Goal: Transaction & Acquisition: Purchase product/service

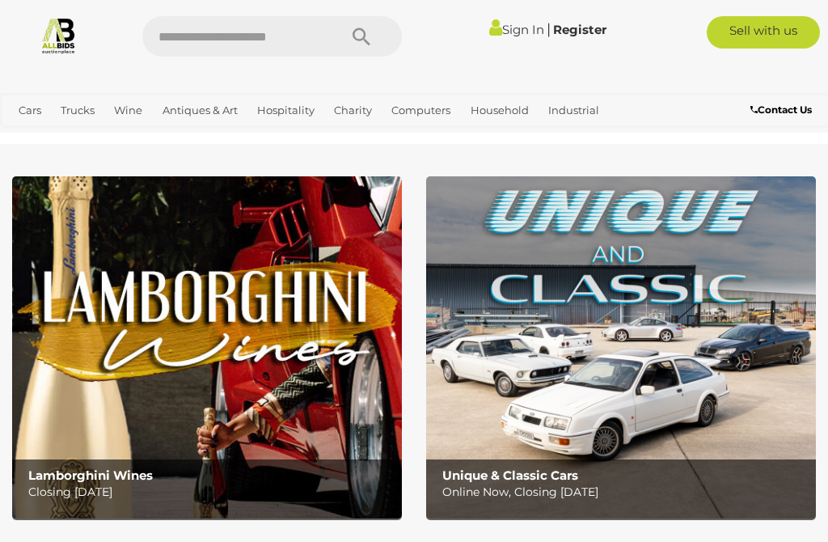
click at [512, 26] on link "Sign In" at bounding box center [516, 29] width 55 height 15
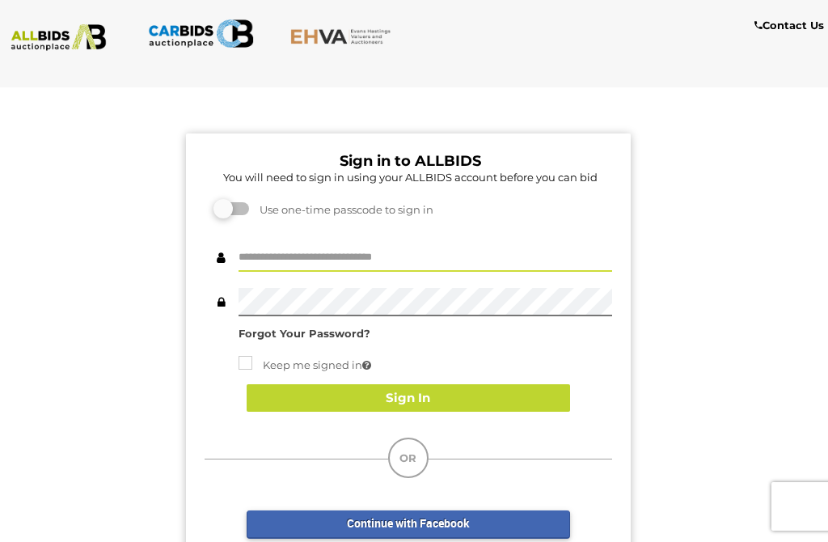
type input "********"
click at [461, 400] on button "Sign In" at bounding box center [408, 398] width 323 height 28
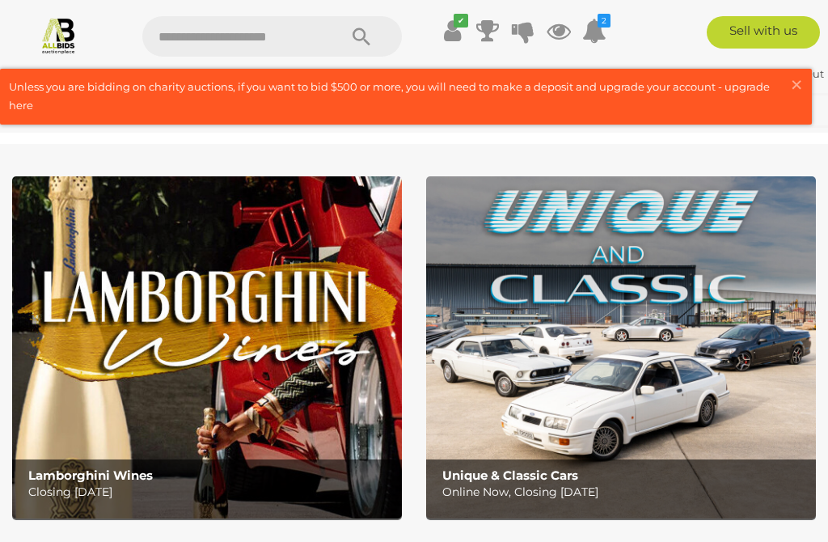
click at [795, 84] on span "×" at bounding box center [796, 85] width 15 height 32
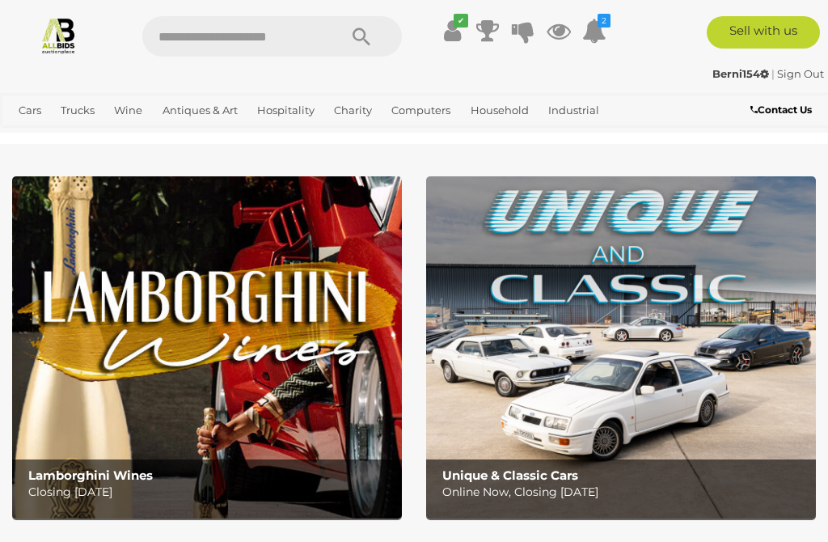
click at [592, 28] on icon at bounding box center [594, 30] width 24 height 29
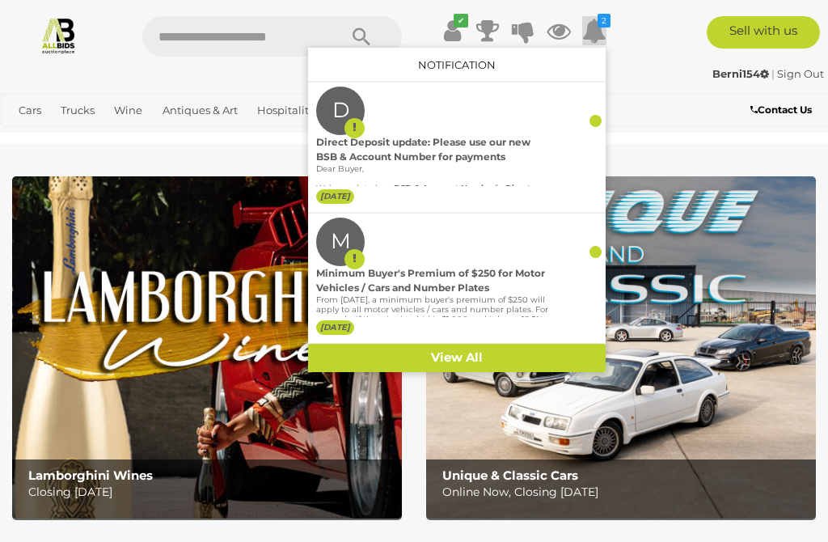
click at [604, 44] on icon at bounding box center [594, 30] width 24 height 29
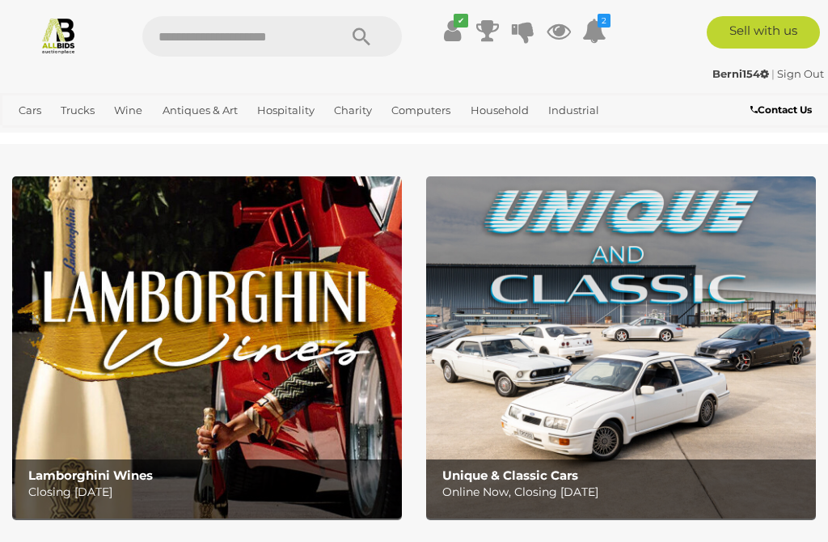
click at [601, 36] on icon at bounding box center [594, 30] width 24 height 29
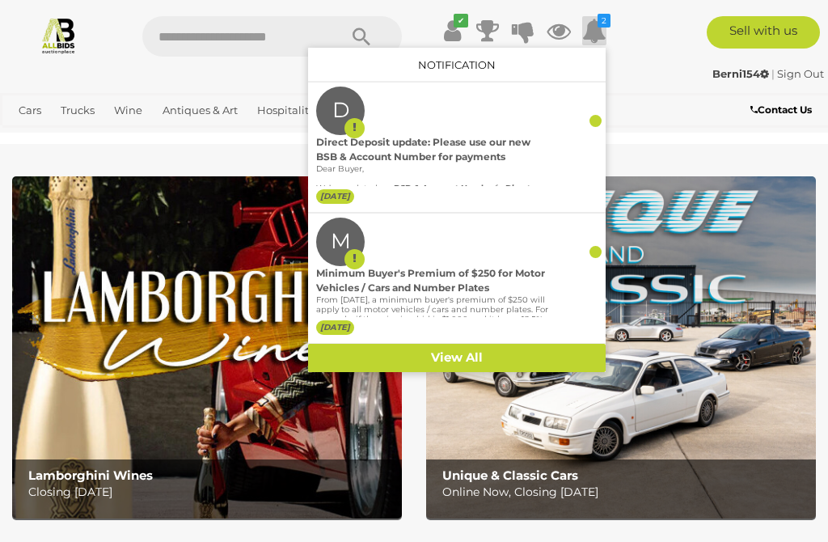
click at [473, 156] on div "Direct Deposit update: Please use our new BSB & Account Number for payments" at bounding box center [432, 149] width 233 height 29
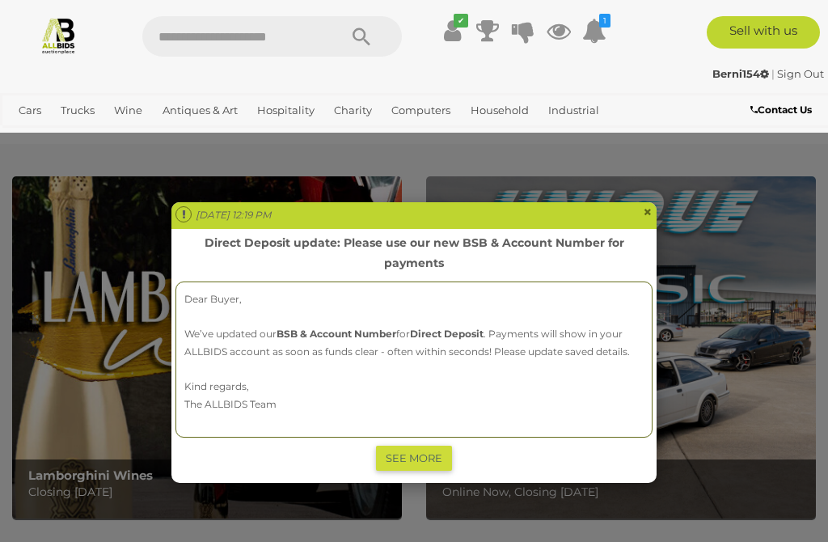
click at [594, 36] on div "Mon Sep 22 2025 12:19 PM × Direct Deposit update: Please use our new BSB & Acco…" at bounding box center [414, 271] width 828 height 542
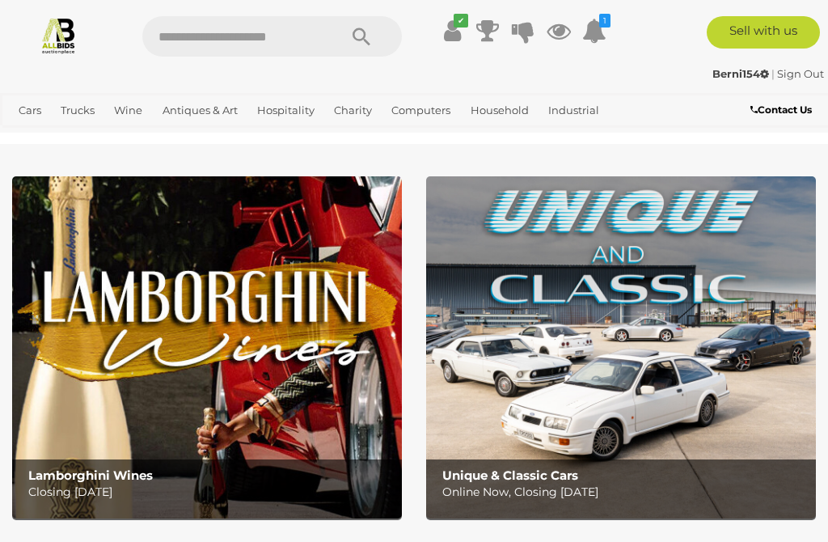
click at [588, 33] on icon at bounding box center [594, 30] width 24 height 29
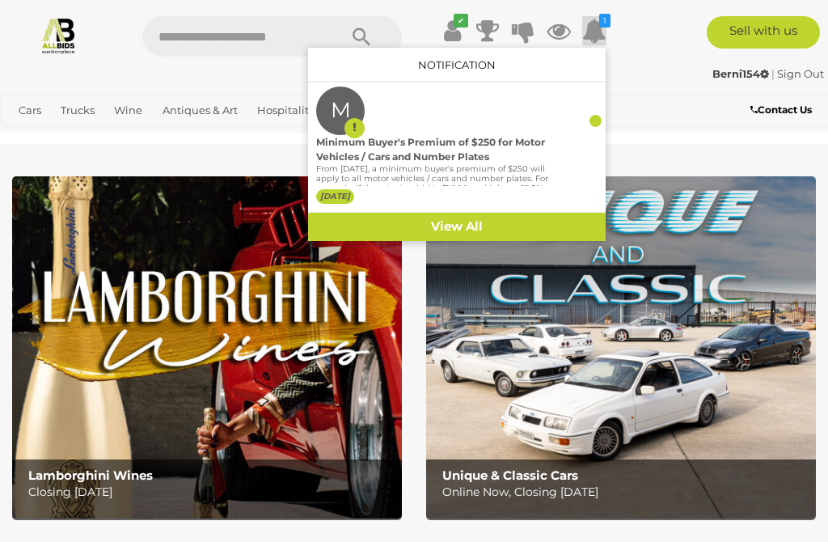
click at [457, 159] on div "Minimum Buyer's Premium of $250 for Motor Vehicles / Cars and Number Plates" at bounding box center [432, 149] width 233 height 29
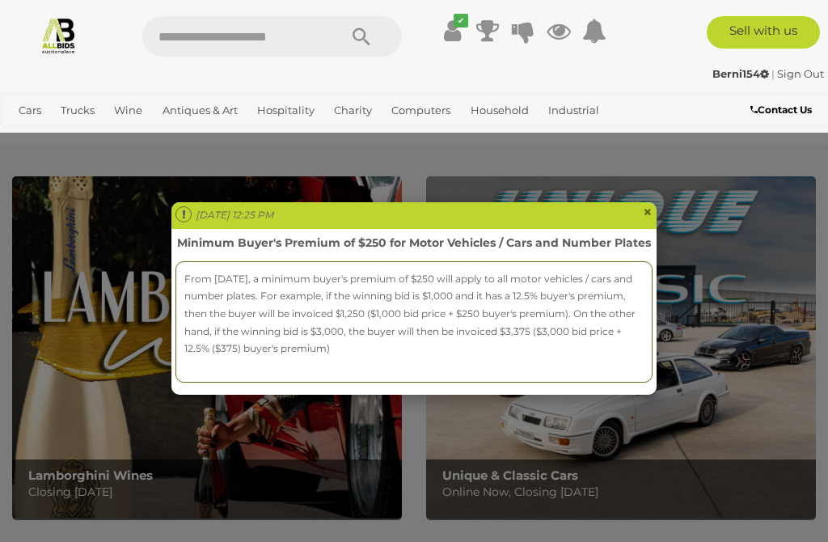
click at [651, 220] on span "×" at bounding box center [648, 211] width 10 height 19
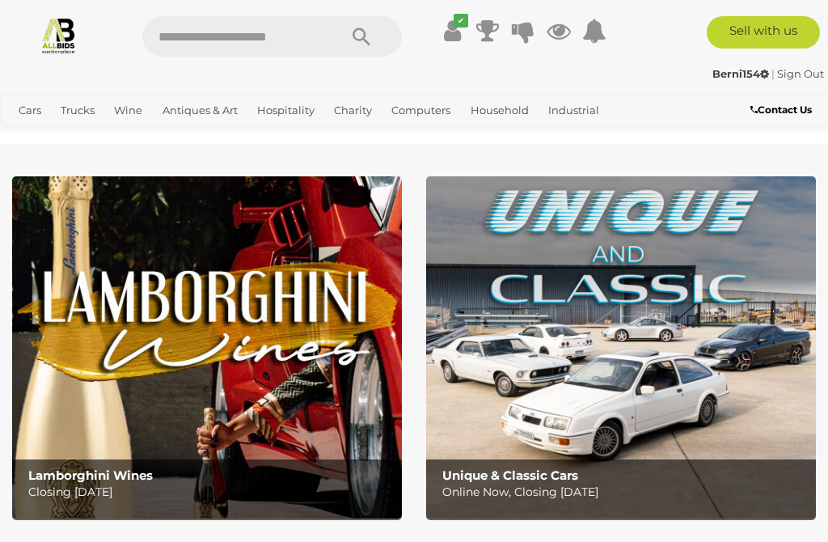
click at [446, 36] on icon at bounding box center [452, 30] width 17 height 29
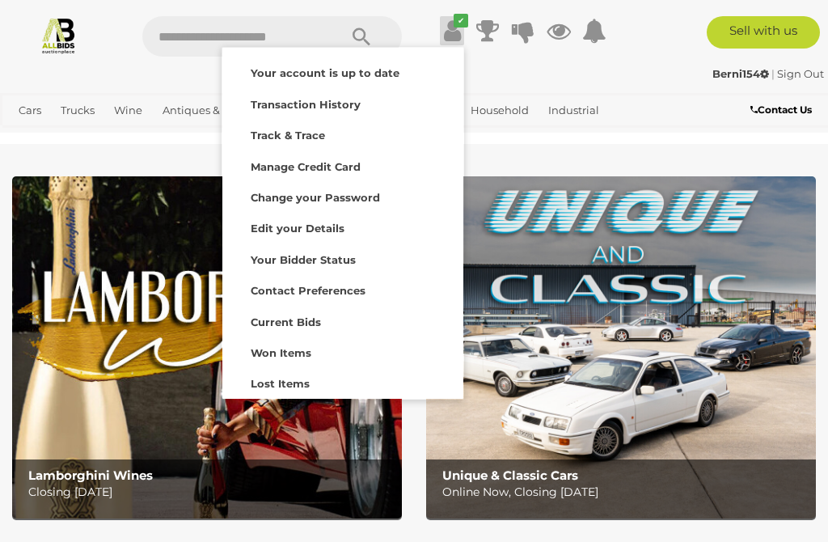
click at [613, 74] on div "Berni154 | Sign Out" at bounding box center [414, 74] width 820 height 19
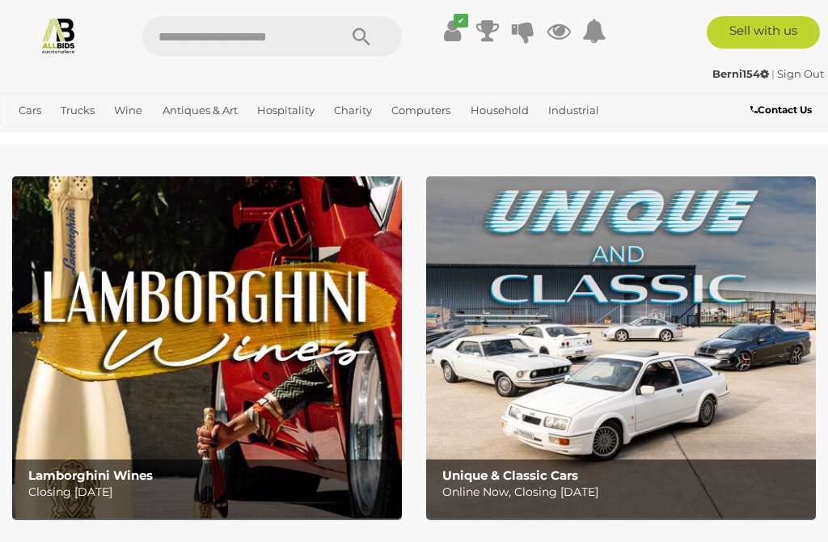
click at [0, 0] on link "View All Jewellery Auctions" at bounding box center [0, 0] width 0 height 0
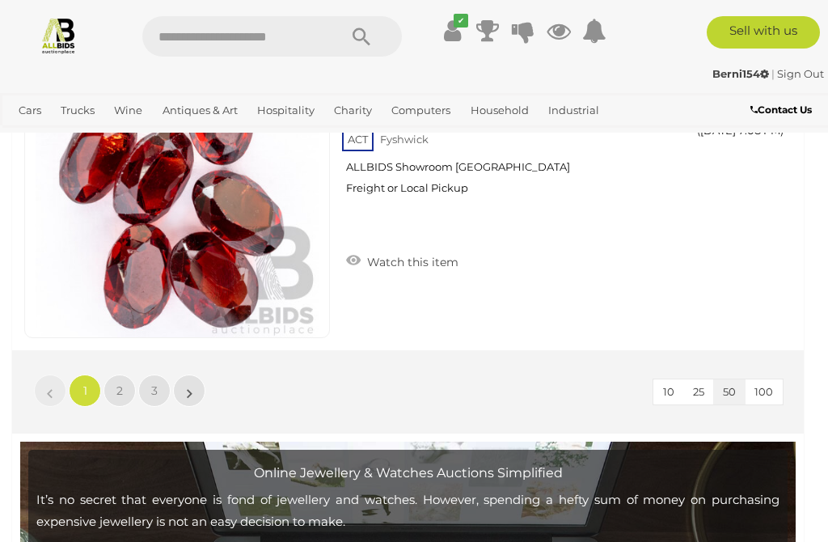
scroll to position [15687, 0]
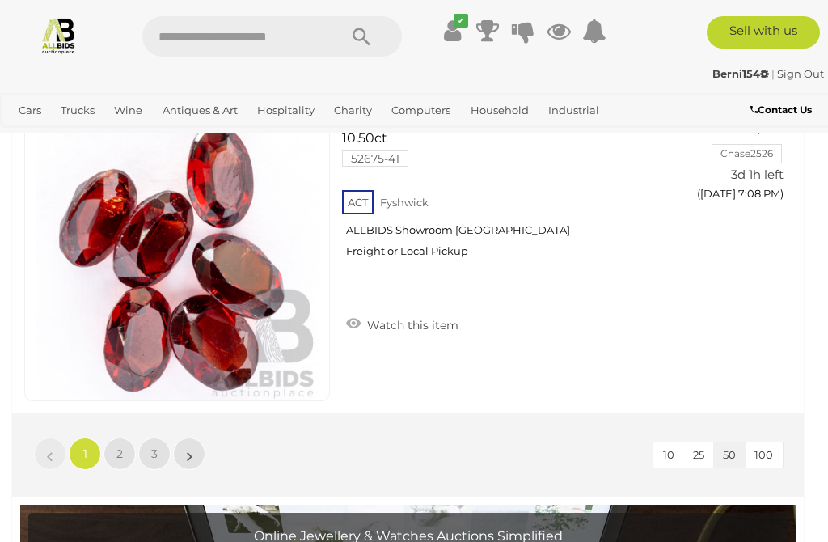
click at [199, 462] on link "»" at bounding box center [189, 453] width 32 height 32
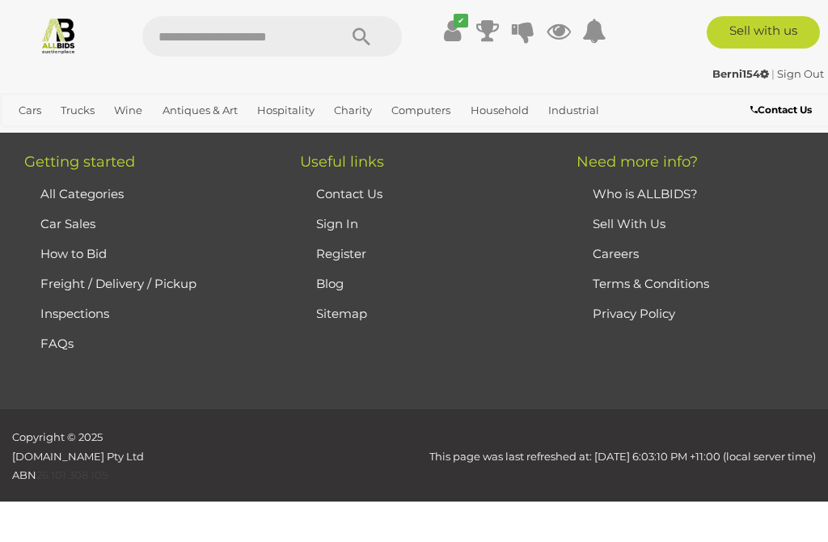
scroll to position [378, 0]
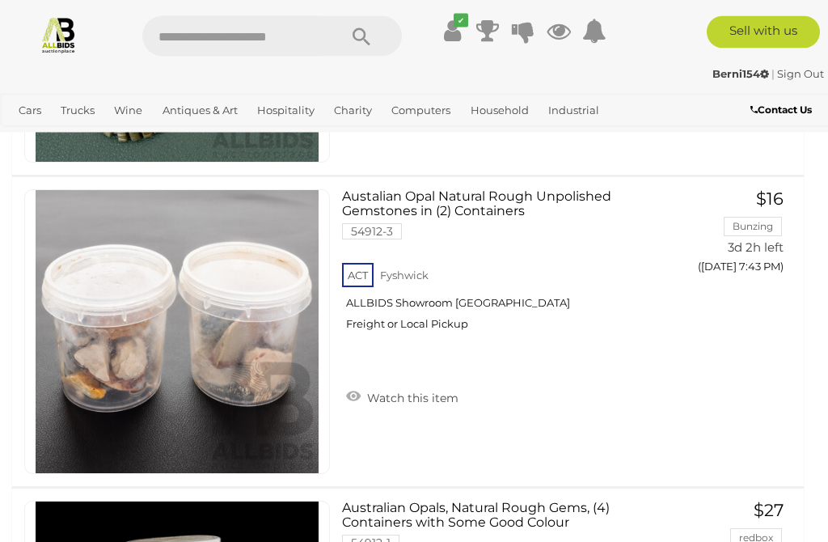
scroll to position [14992, 0]
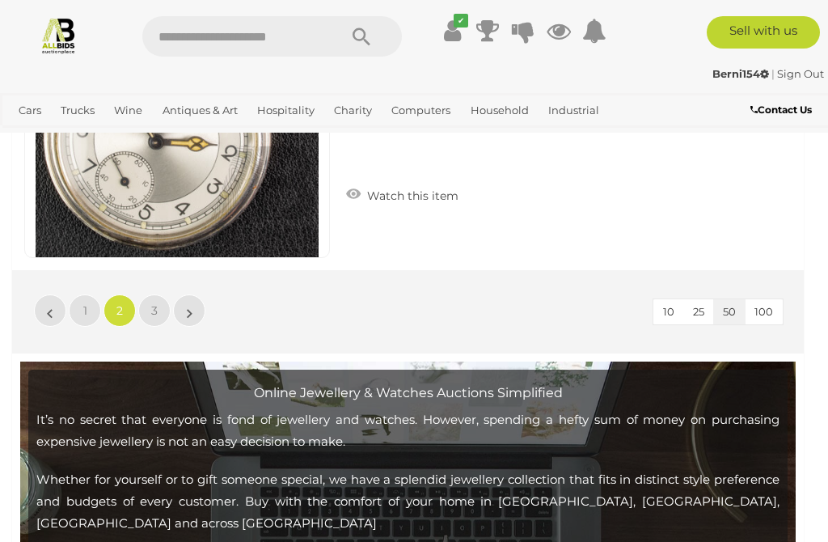
click at [186, 314] on link "»" at bounding box center [189, 310] width 32 height 32
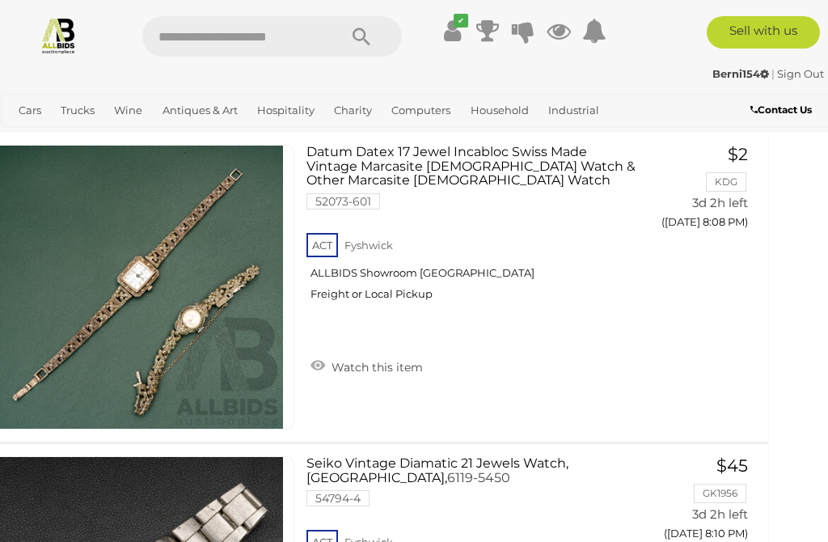
scroll to position [4144, 36]
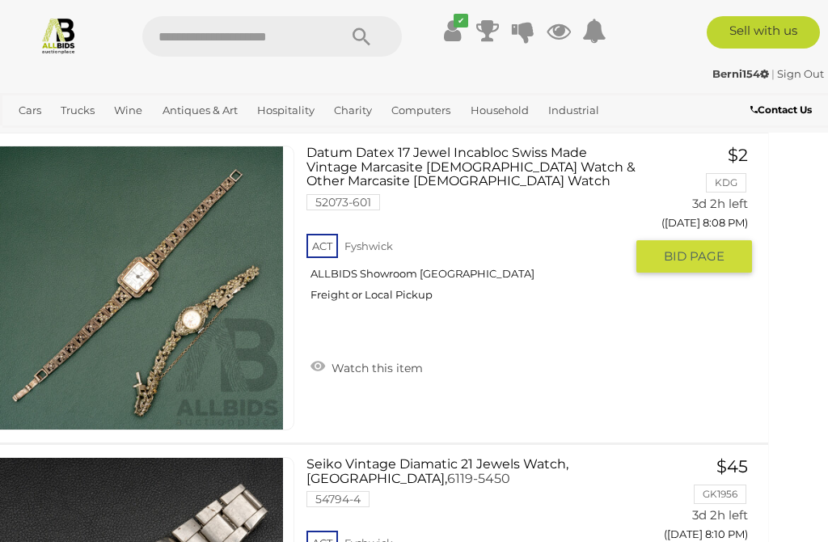
click at [204, 369] on img at bounding box center [141, 287] width 283 height 283
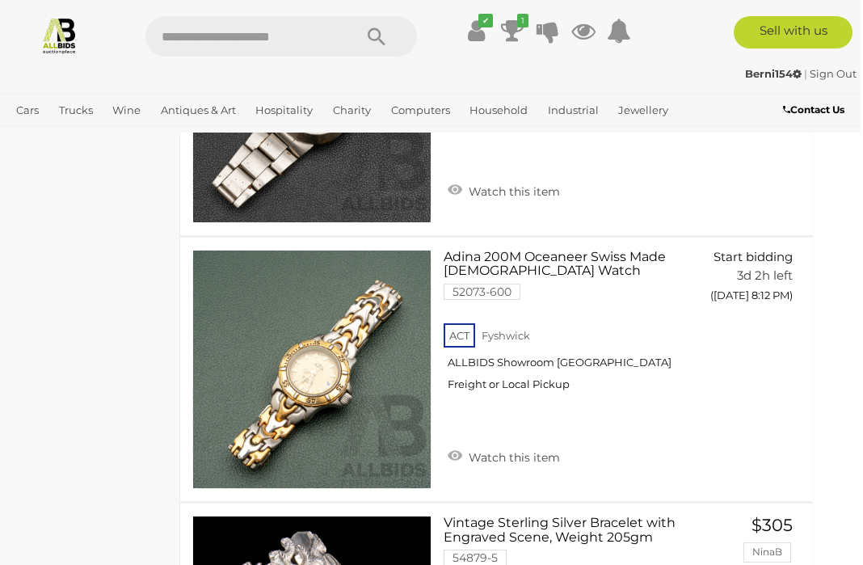
scroll to position [4108, 23]
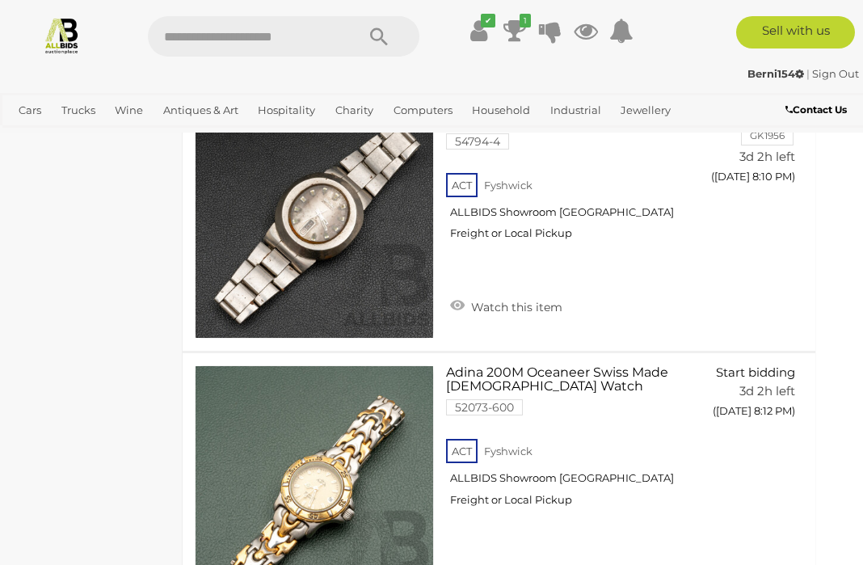
click at [284, 39] on input "text" at bounding box center [244, 36] width 192 height 40
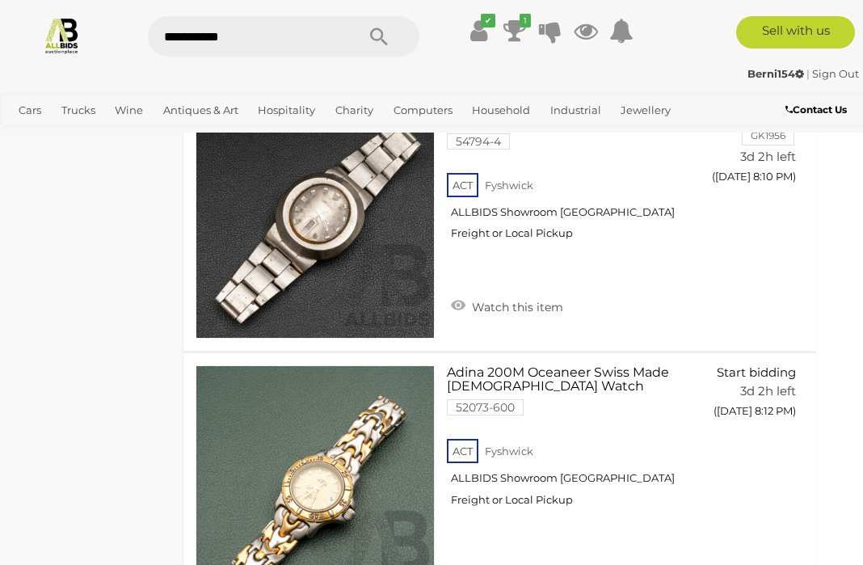
type input "**********"
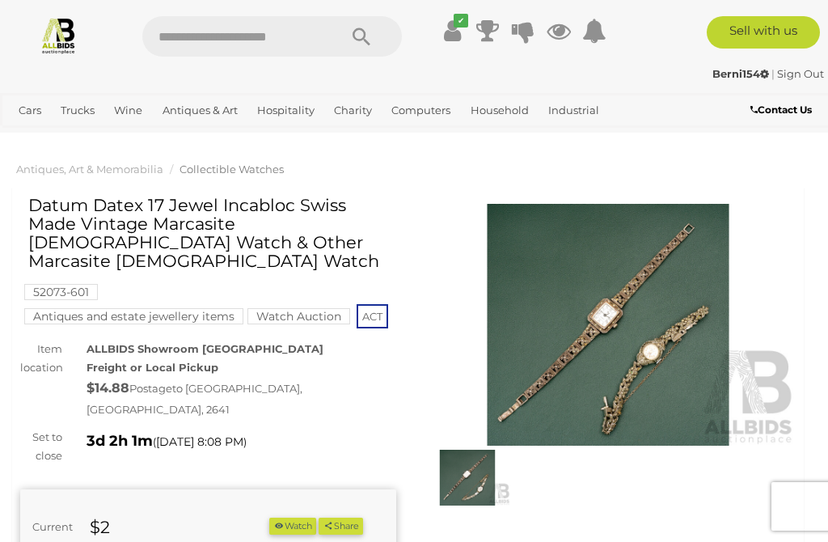
click at [611, 322] on img at bounding box center [608, 325] width 376 height 242
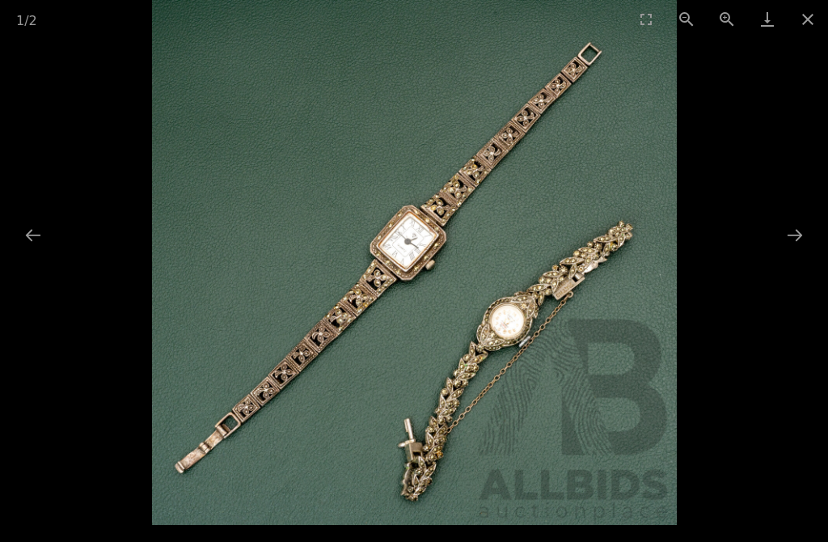
click at [820, 14] on button "Close gallery" at bounding box center [807, 19] width 40 height 38
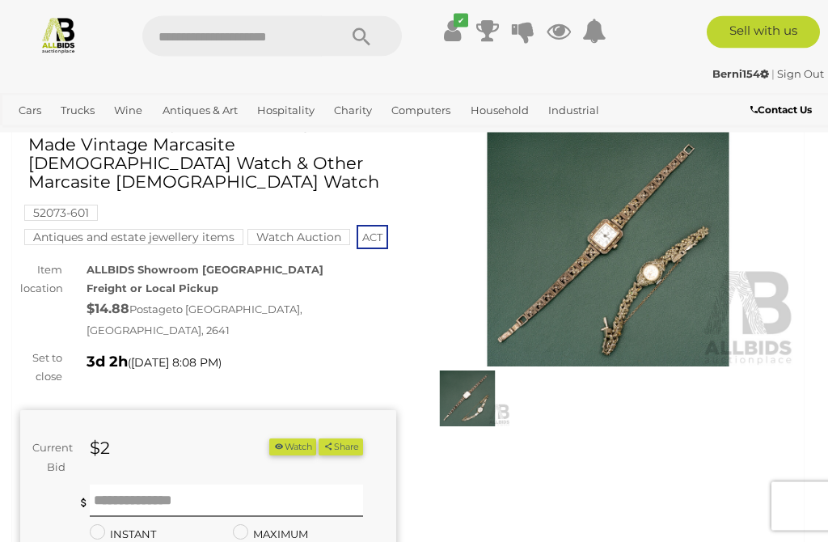
scroll to position [79, 0]
click at [171, 484] on input "text" at bounding box center [227, 500] width 274 height 32
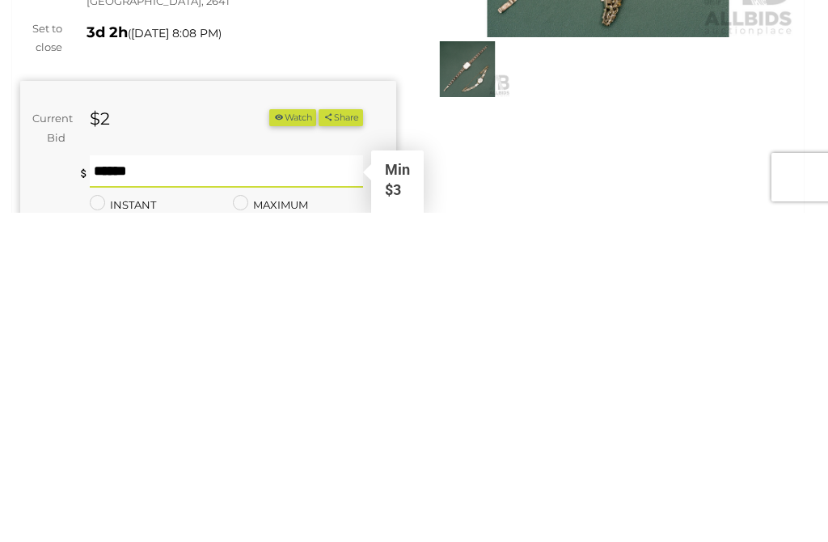
type input "*"
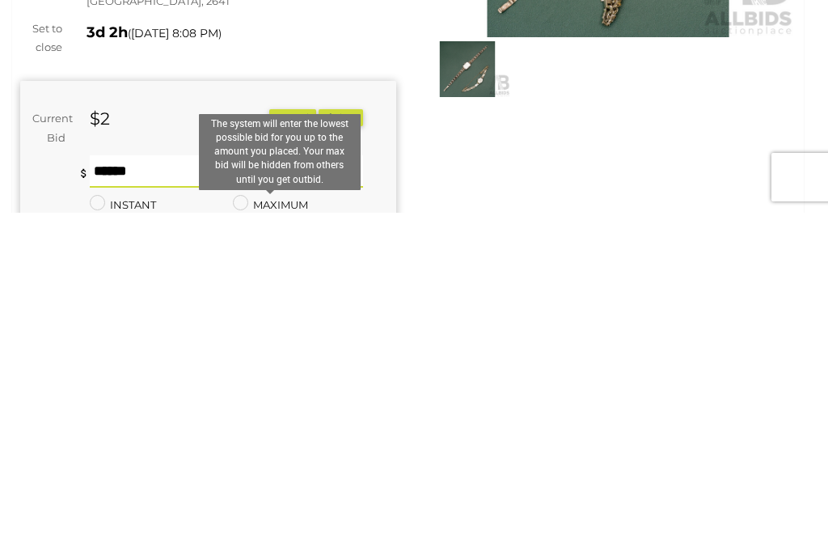
click at [255, 525] on label "MAXIMUM" at bounding box center [270, 534] width 75 height 19
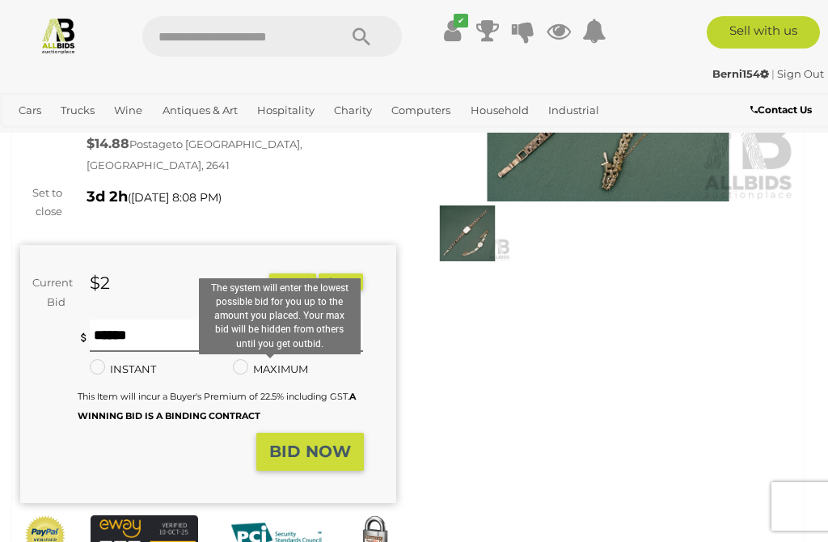
scroll to position [242, 0]
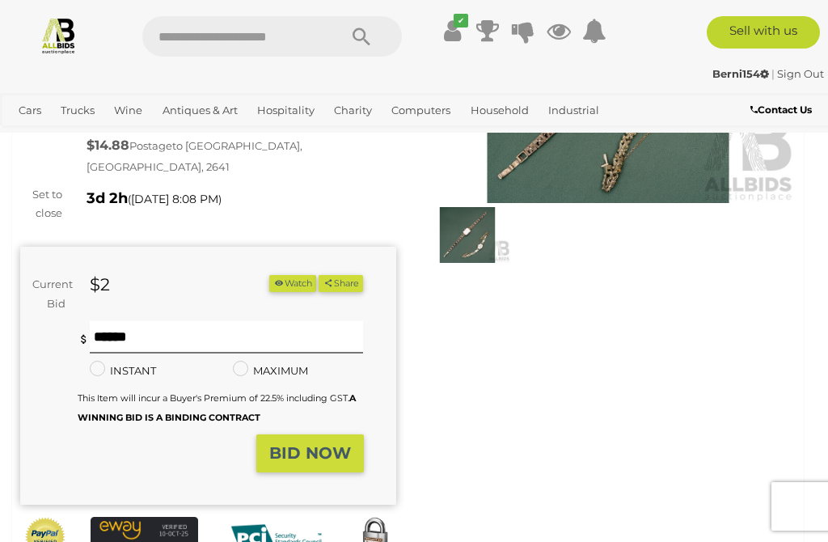
click at [282, 388] on div "This Item will incur a Buyer's Premium of 22.5% including GST. A WINNING BID IS…" at bounding box center [221, 407] width 286 height 38
click at [122, 321] on input "*" at bounding box center [227, 337] width 274 height 32
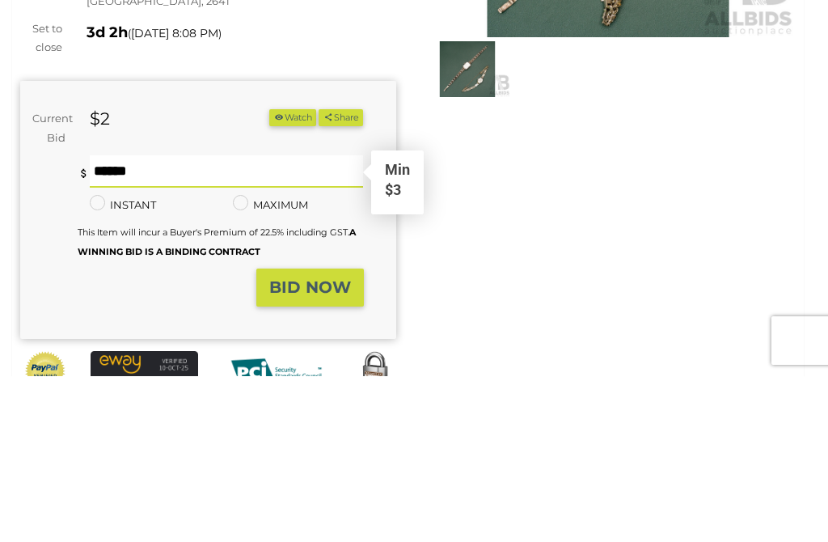
type input "**"
click at [322, 443] on strong "BID NOW" at bounding box center [310, 452] width 82 height 19
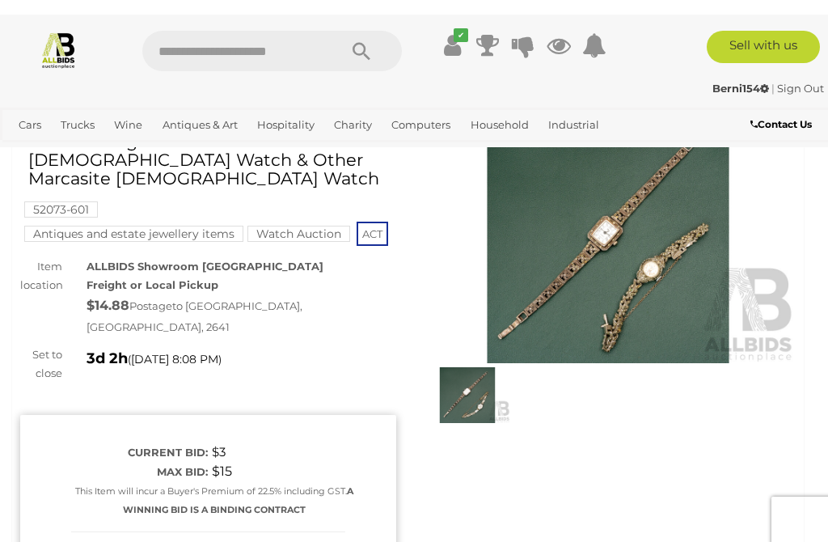
scroll to position [82, 0]
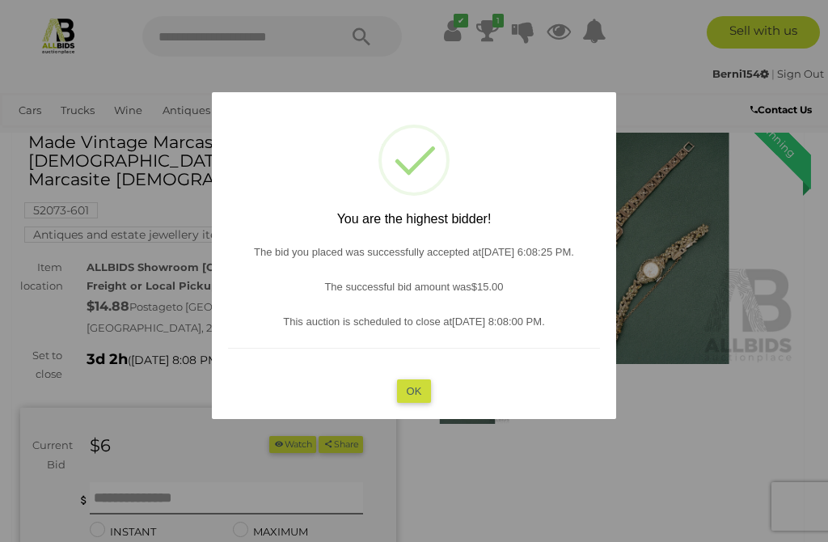
click at [415, 403] on button "OK" at bounding box center [414, 390] width 35 height 23
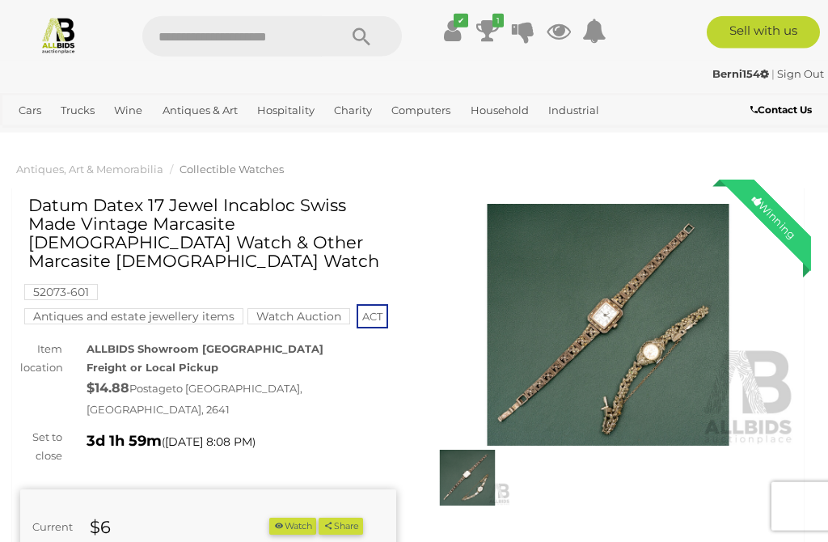
scroll to position [30, 0]
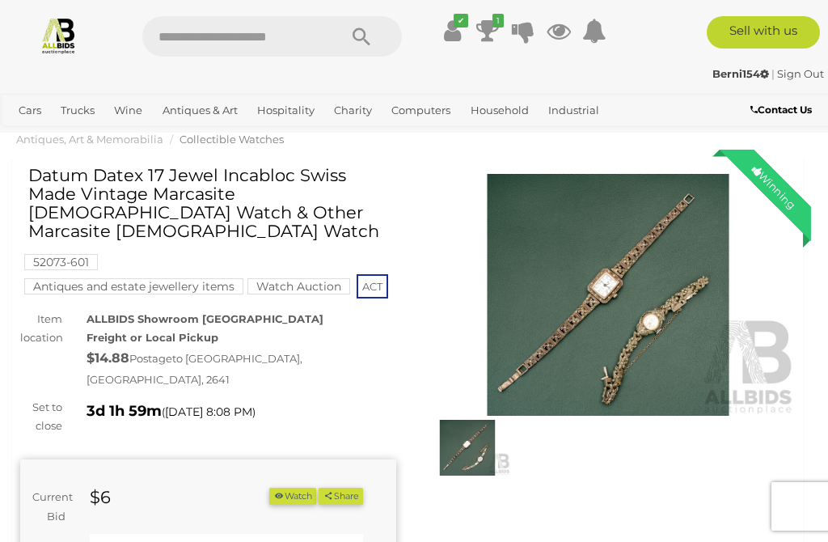
click at [626, 273] on img at bounding box center [608, 295] width 376 height 242
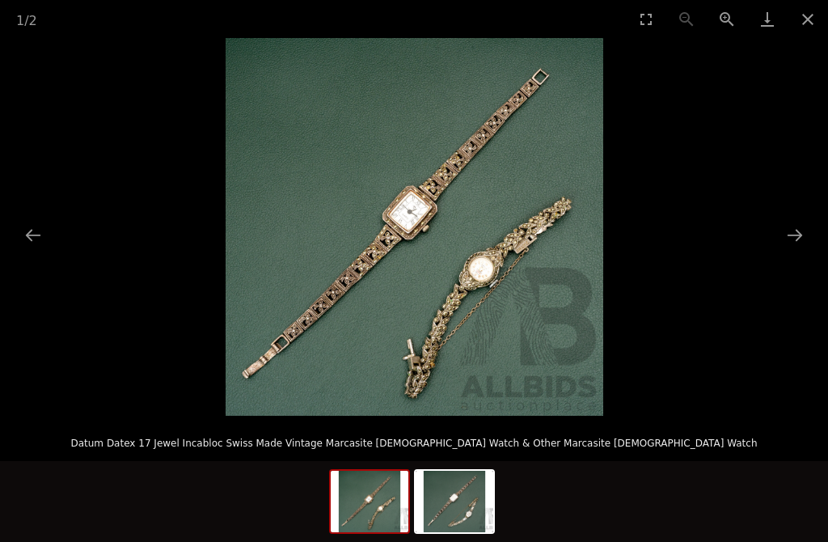
click at [807, 14] on button "Close gallery" at bounding box center [807, 19] width 40 height 38
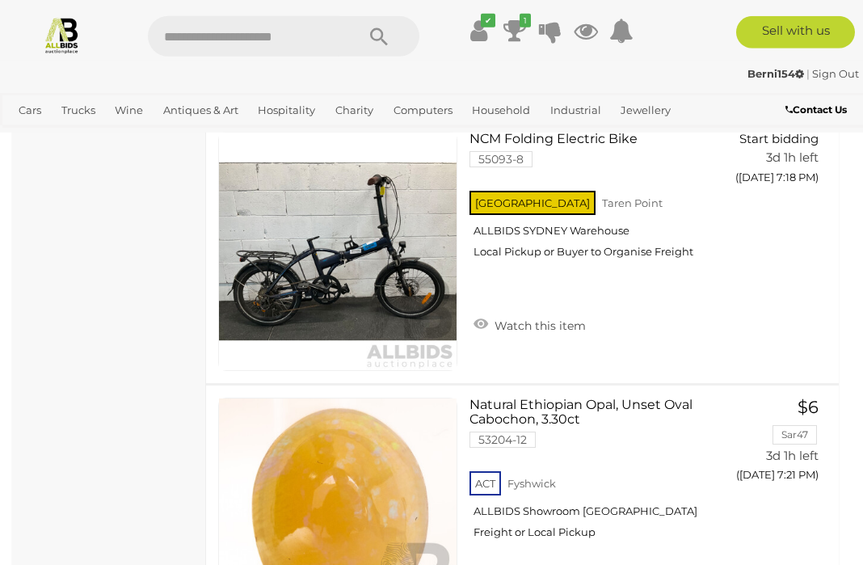
scroll to position [4391, 0]
click at [206, 98] on link "Antiques & Art" at bounding box center [201, 110] width 88 height 27
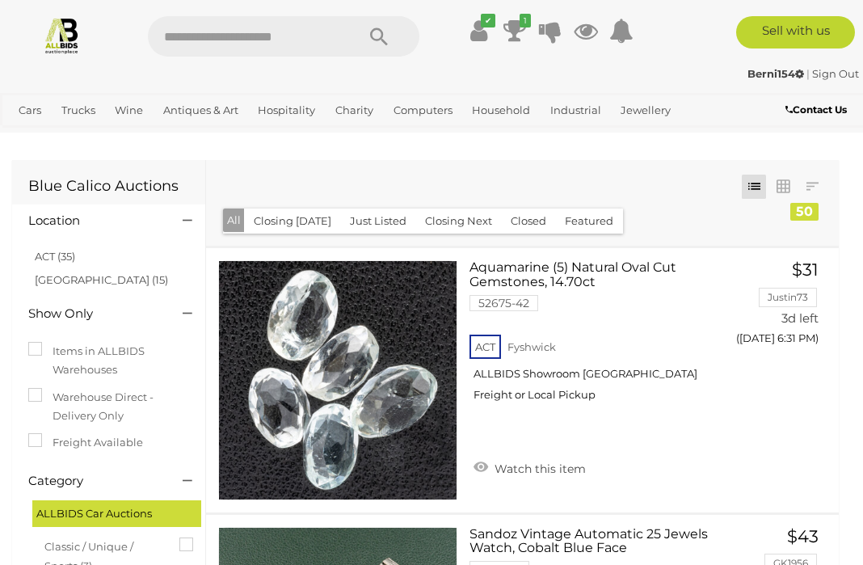
click at [0, 0] on link "Collectable and Limited Edition Pens" at bounding box center [0, 0] width 0 height 0
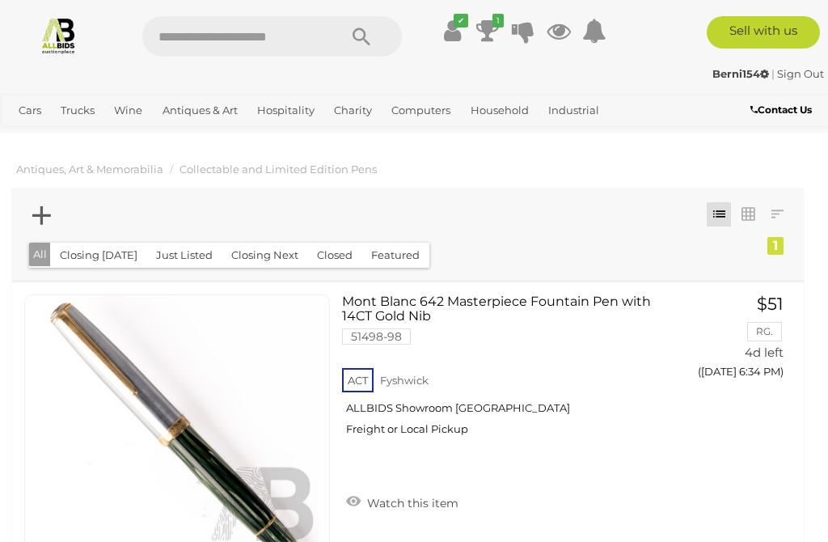
click at [0, 0] on link "China & Porcelain" at bounding box center [0, 0] width 0 height 0
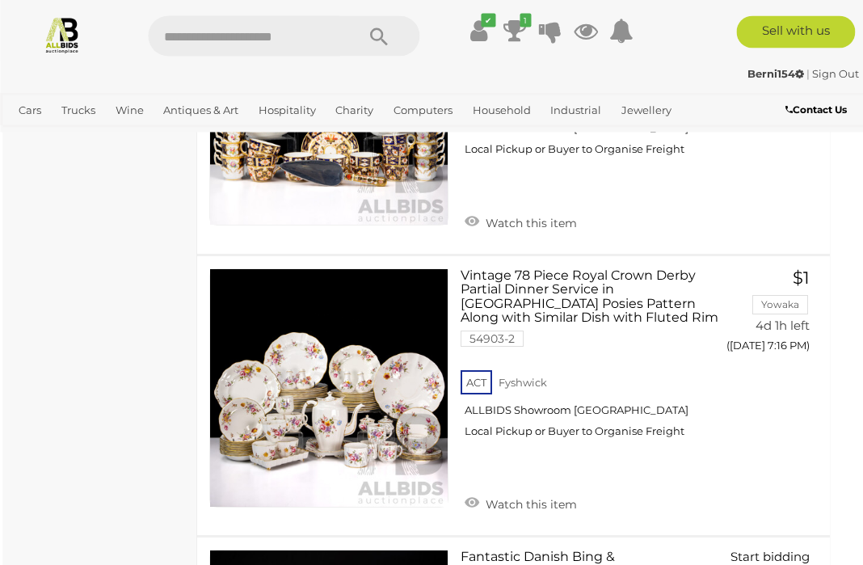
scroll to position [2266, 9]
click at [312, 396] on img at bounding box center [329, 388] width 238 height 238
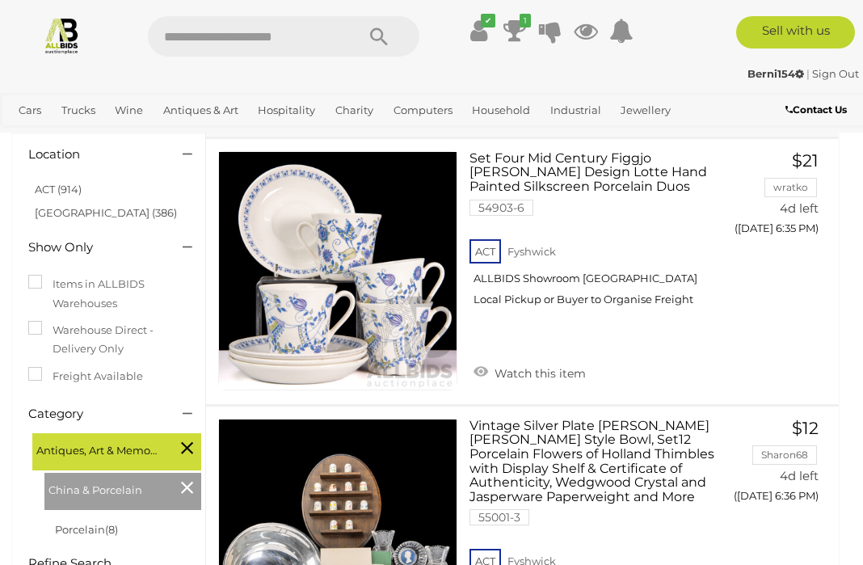
scroll to position [133, 0]
click at [200, 115] on link "Antiques & Art" at bounding box center [201, 110] width 88 height 27
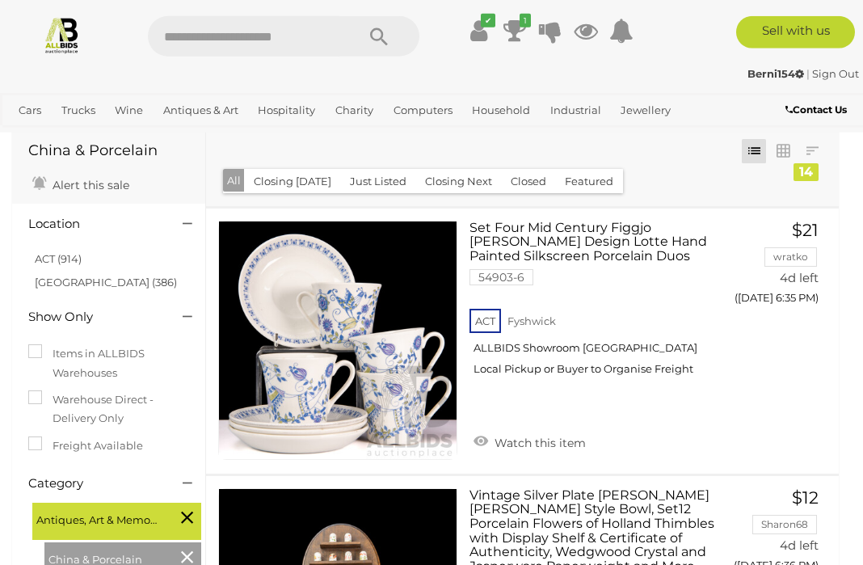
scroll to position [64, 0]
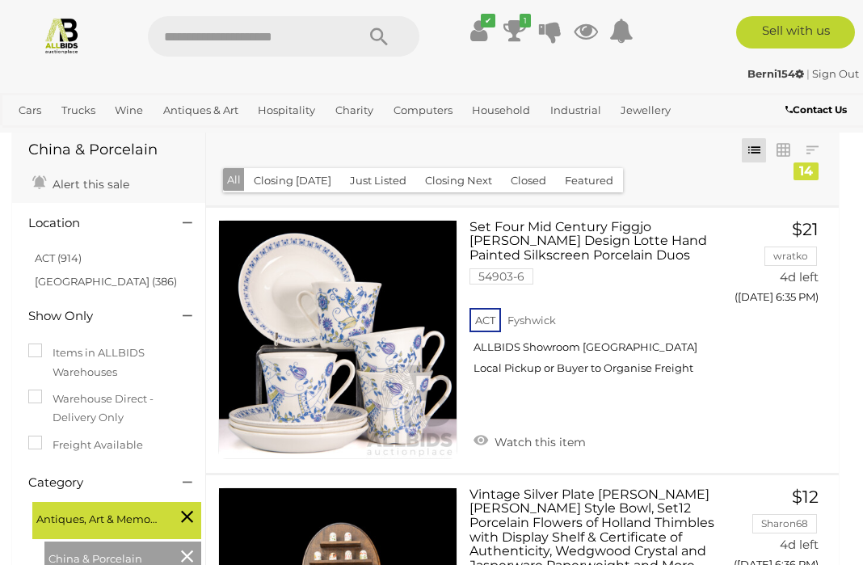
click at [0, 0] on link "Rugs & Textiles" at bounding box center [0, 0] width 0 height 0
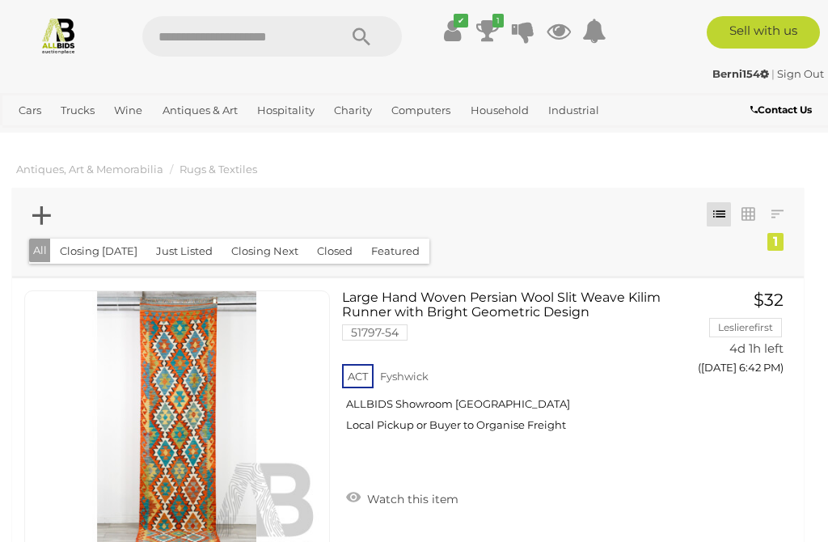
click at [0, 0] on link "Kitchenware & Dining" at bounding box center [0, 0] width 0 height 0
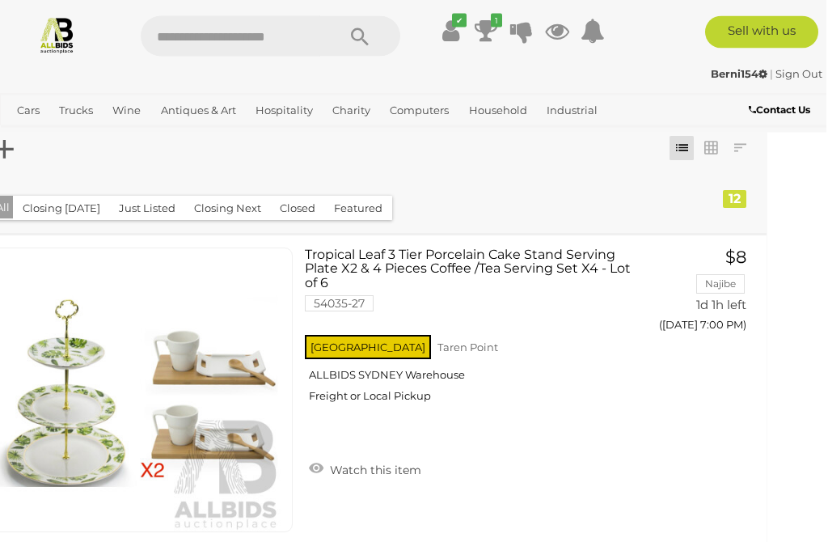
scroll to position [0, 36]
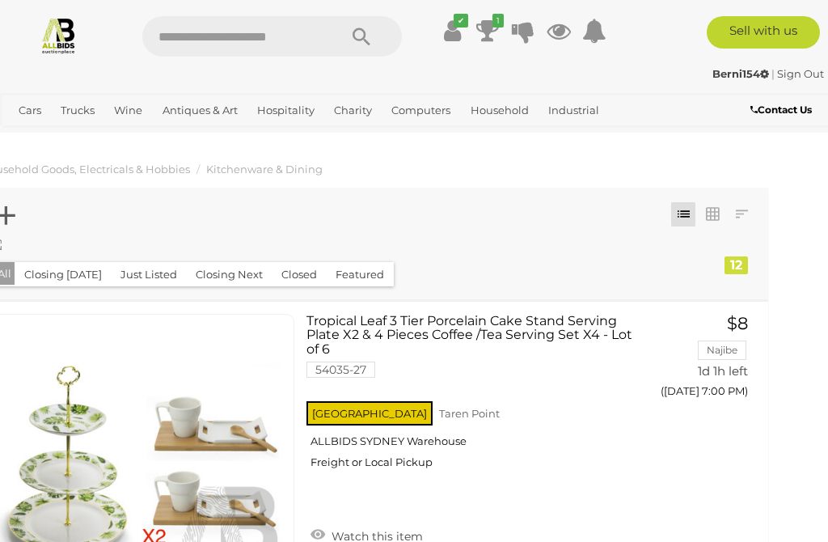
click at [0, 0] on link "Food Service" at bounding box center [0, 0] width 0 height 0
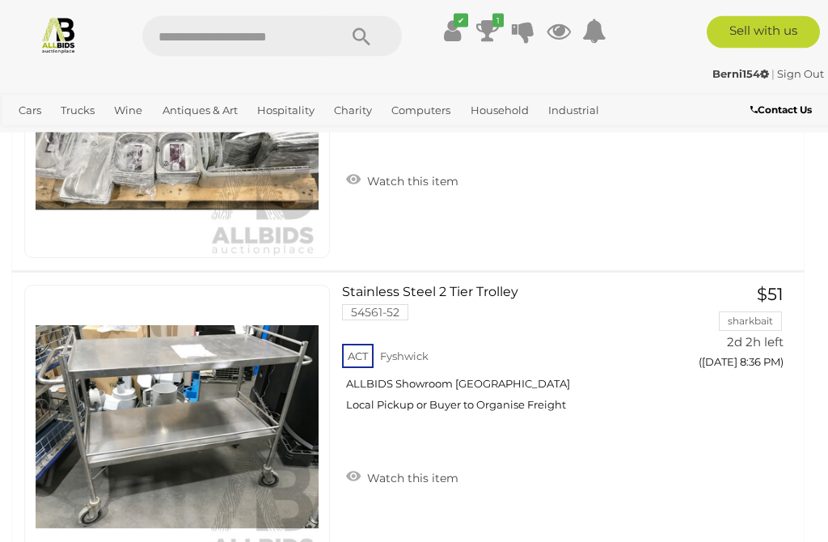
scroll to position [1106, 0]
click at [0, 0] on link "Building Materials" at bounding box center [0, 0] width 0 height 0
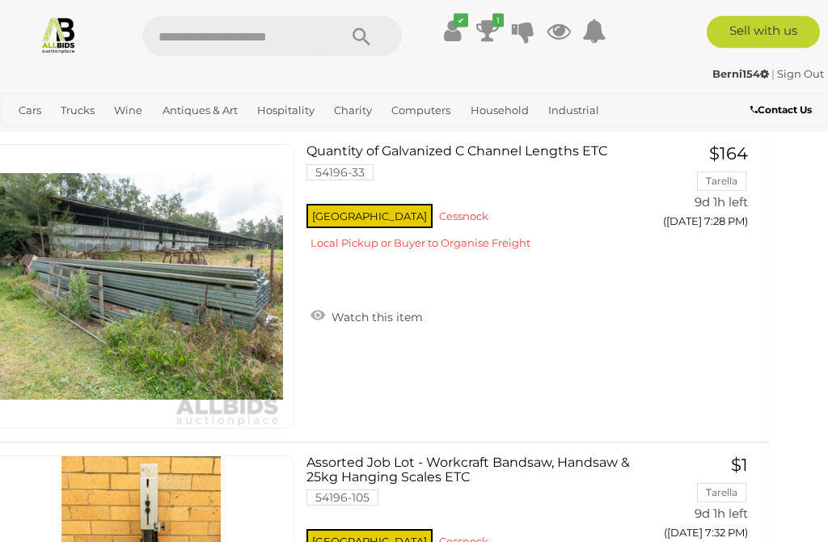
scroll to position [2783, 36]
click at [0, 0] on link "Tools & Hardware" at bounding box center [0, 0] width 0 height 0
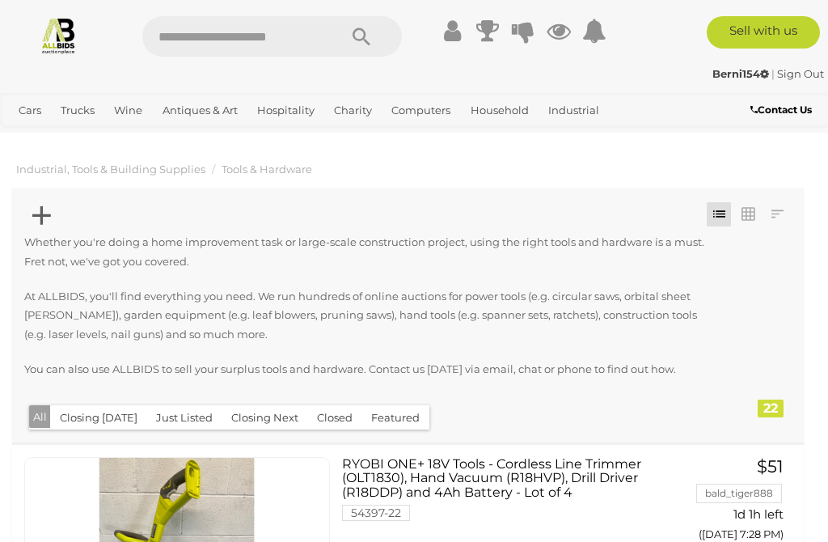
click at [617, 331] on p "At ALLBIDS, you'll find everything you need. We run hundreds of online auctions…" at bounding box center [369, 315] width 691 height 57
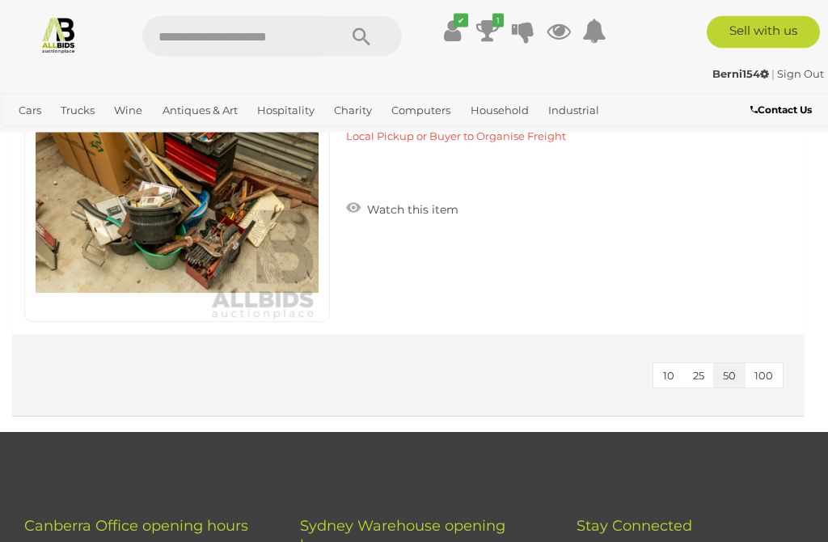
scroll to position [6954, 0]
click at [492, 17] on icon "1" at bounding box center [497, 21] width 11 height 14
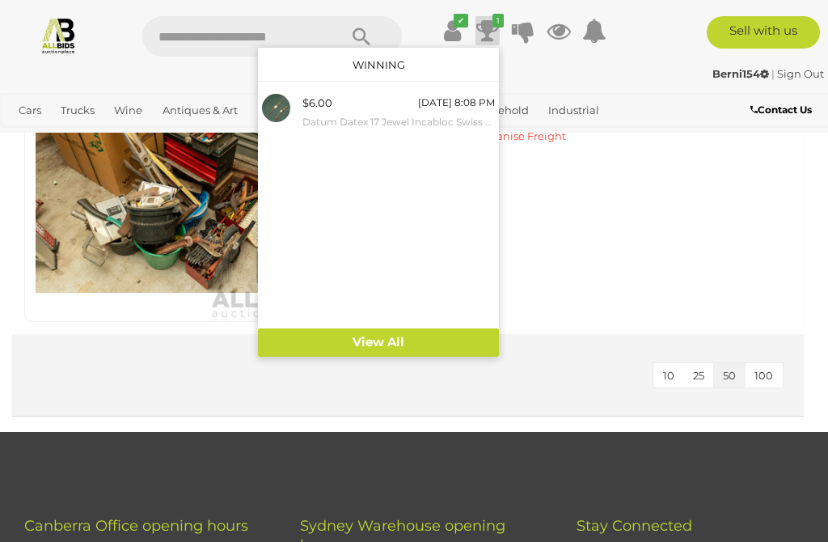
click at [428, 107] on div "[DATE] 8:08 PM" at bounding box center [456, 103] width 77 height 18
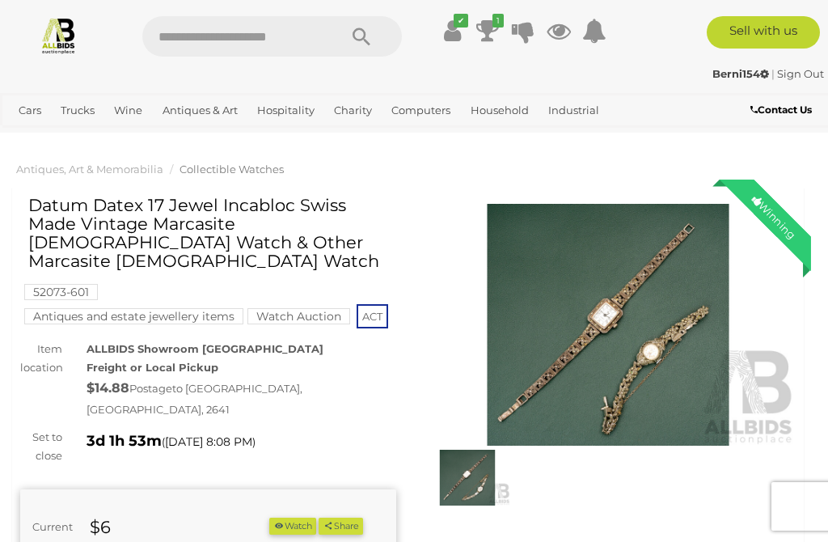
click at [584, 293] on img at bounding box center [608, 325] width 376 height 242
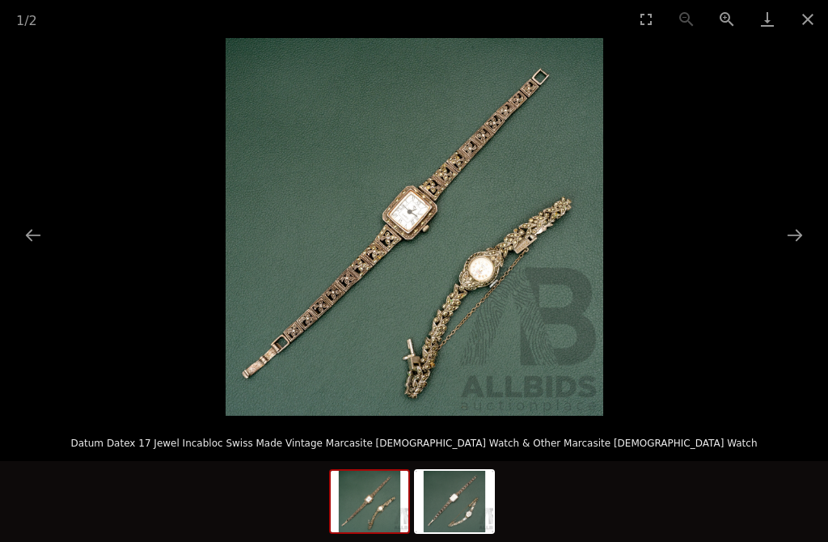
click at [808, 15] on button "Close gallery" at bounding box center [807, 19] width 40 height 38
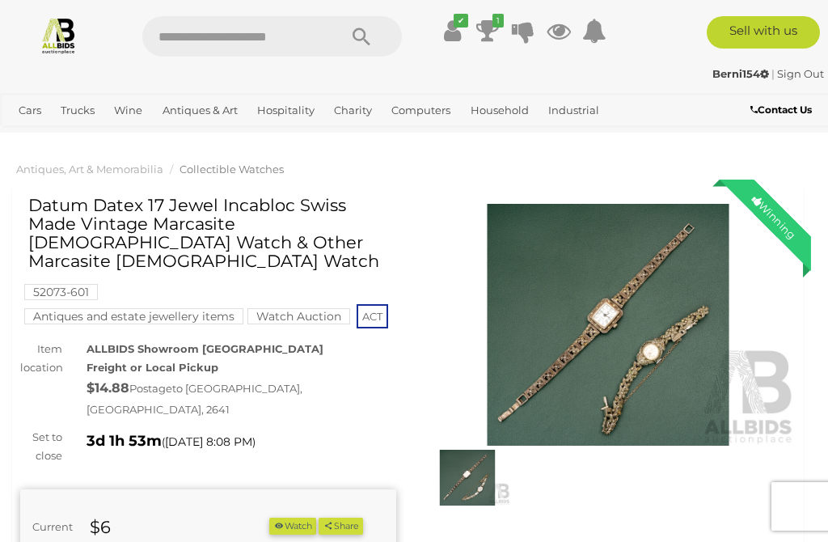
click at [457, 28] on icon at bounding box center [452, 30] width 17 height 29
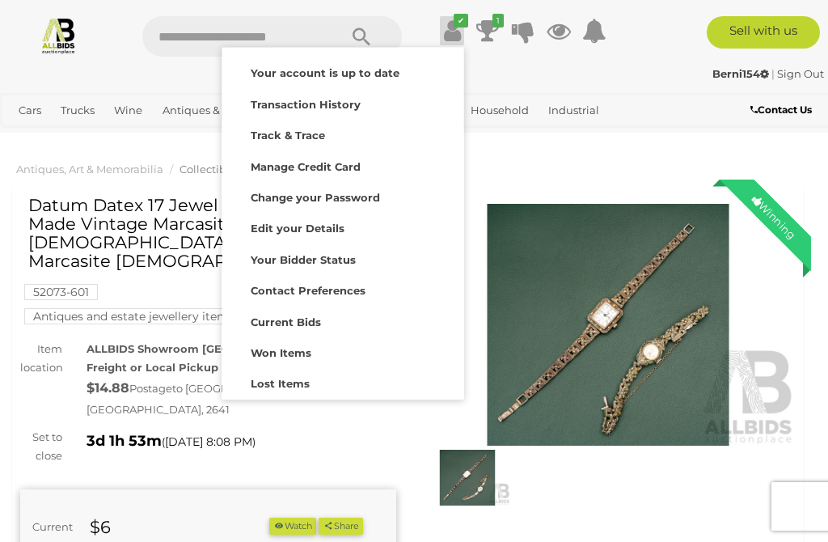
click at [495, 33] on icon at bounding box center [487, 30] width 23 height 29
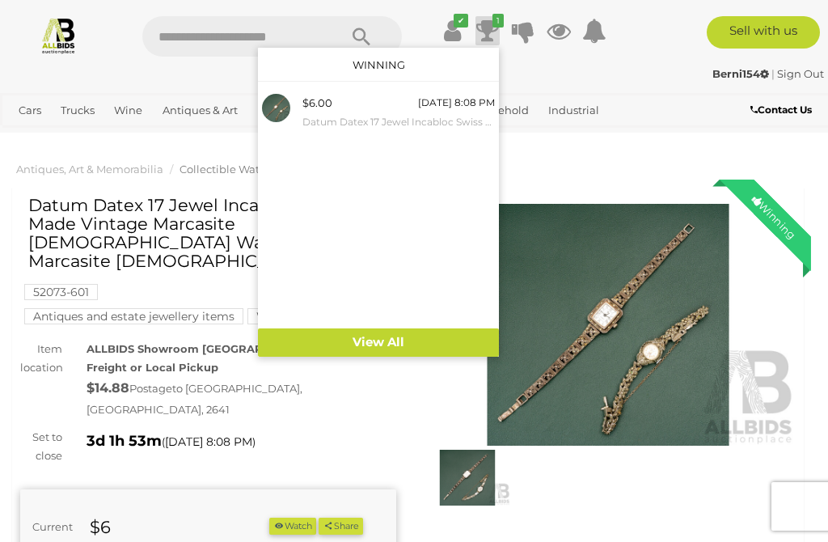
click at [436, 108] on div "[DATE] 8:08 PM" at bounding box center [456, 103] width 77 height 18
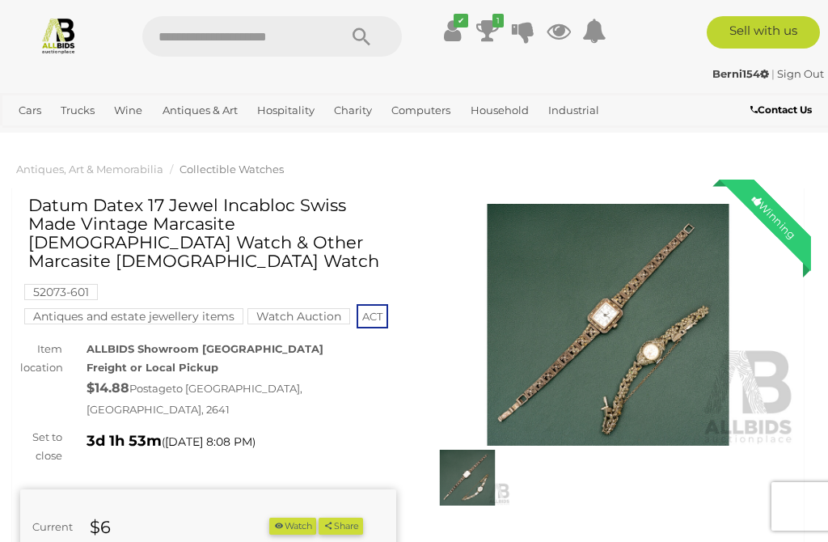
click at [0, 0] on link "View All Jewellery Auctions" at bounding box center [0, 0] width 0 height 0
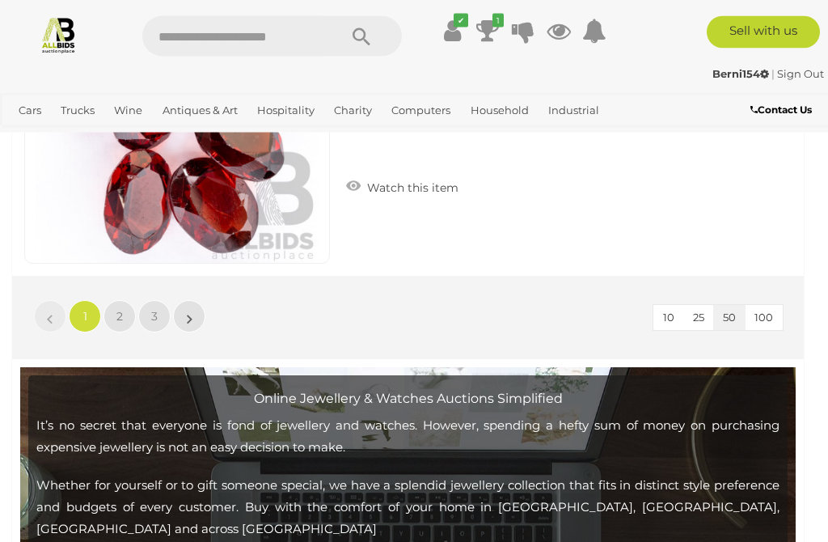
scroll to position [15787, 0]
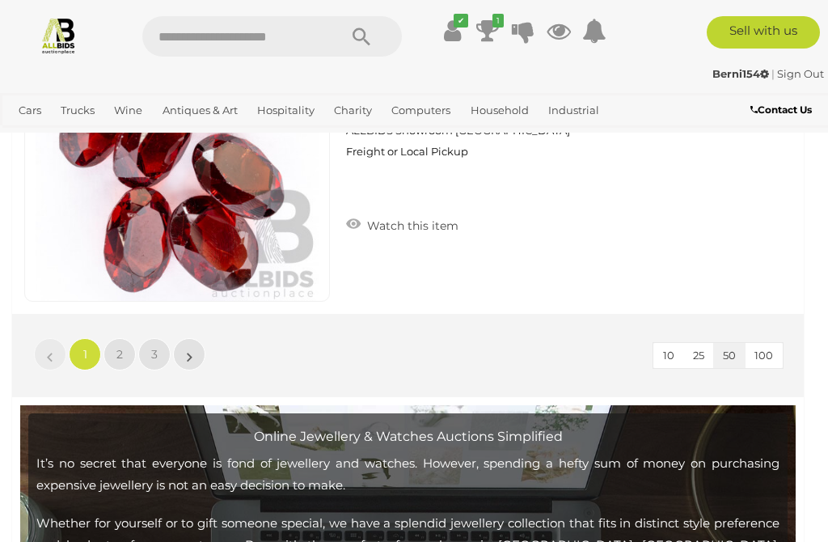
click at [122, 350] on span "2" at bounding box center [119, 354] width 6 height 15
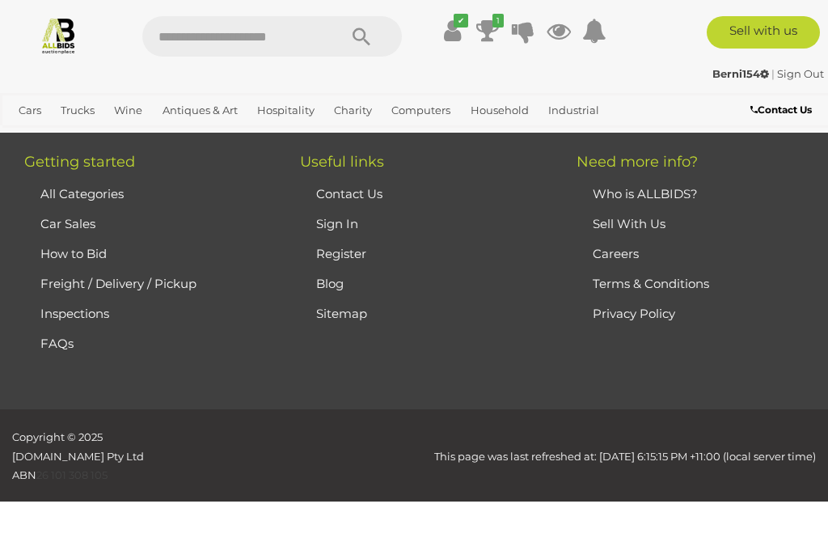
scroll to position [378, 0]
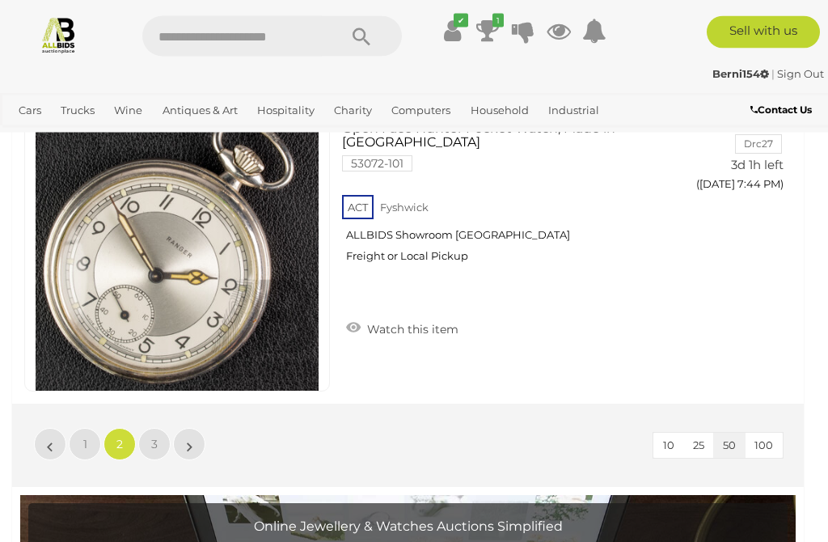
scroll to position [15646, 0]
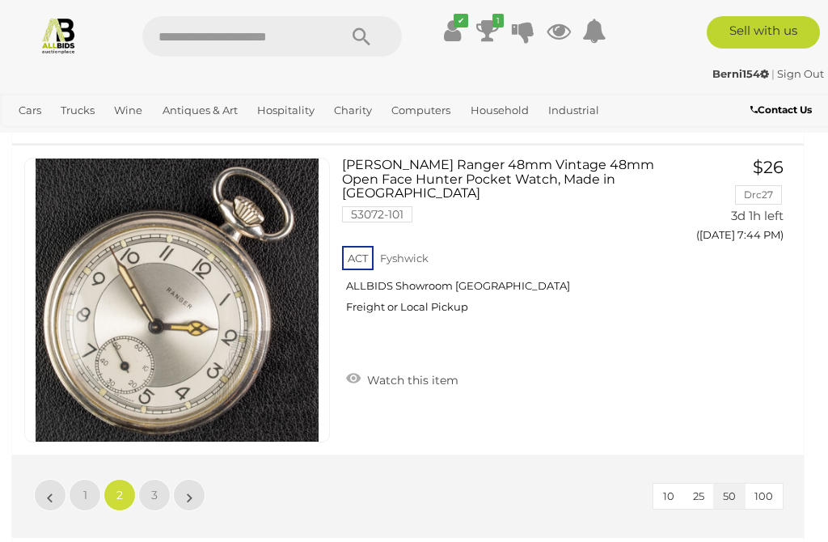
click at [156, 495] on span "3" at bounding box center [154, 494] width 6 height 15
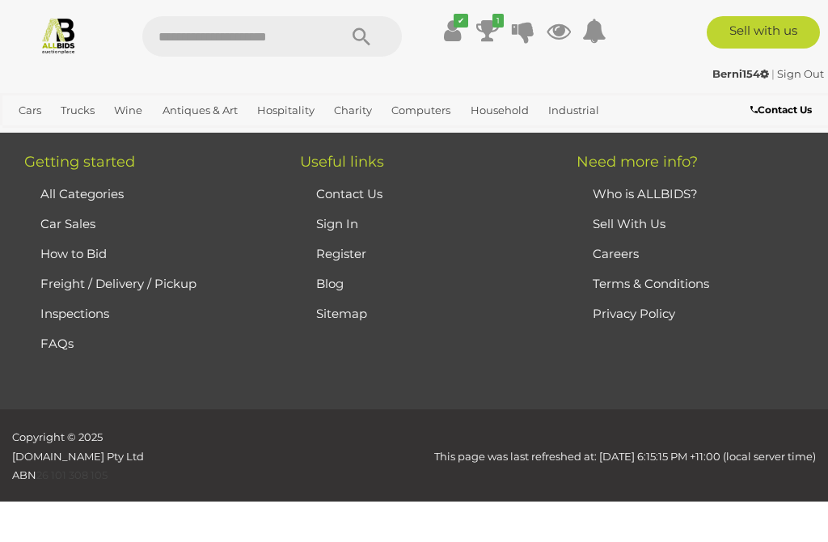
scroll to position [378, 0]
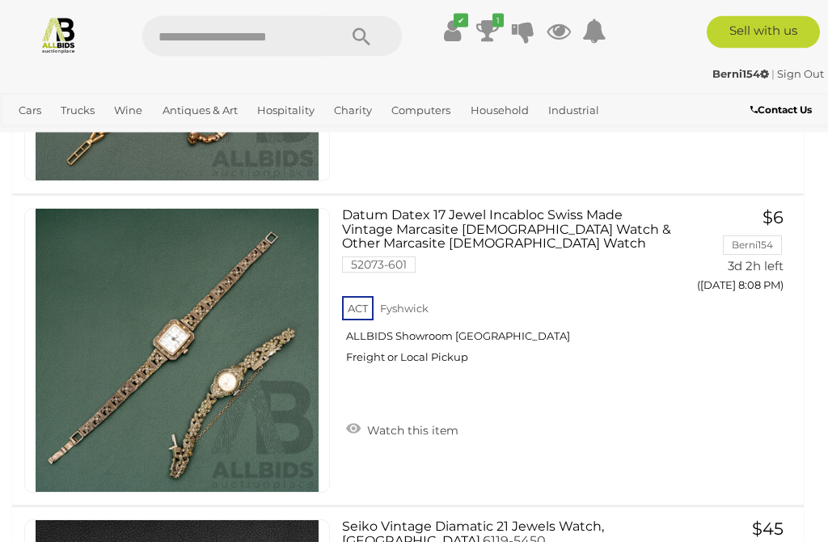
scroll to position [4087, 0]
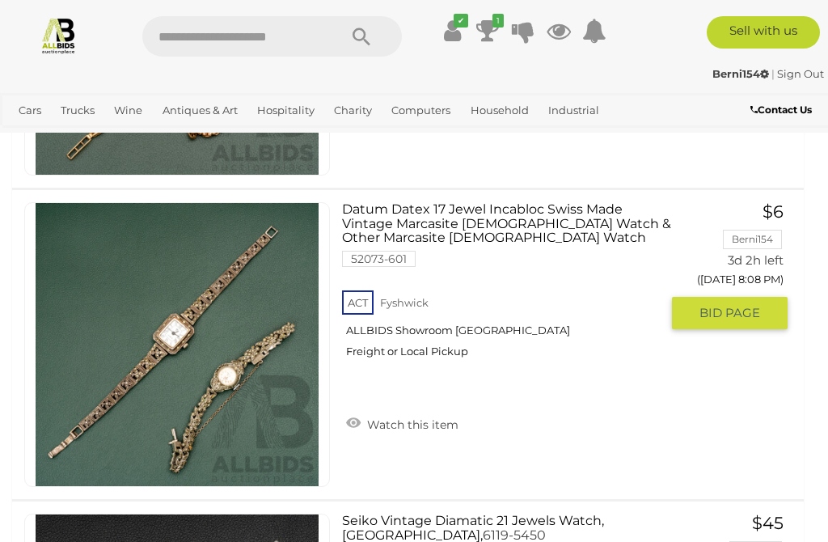
click at [357, 421] on link "Watch this item" at bounding box center [402, 423] width 120 height 24
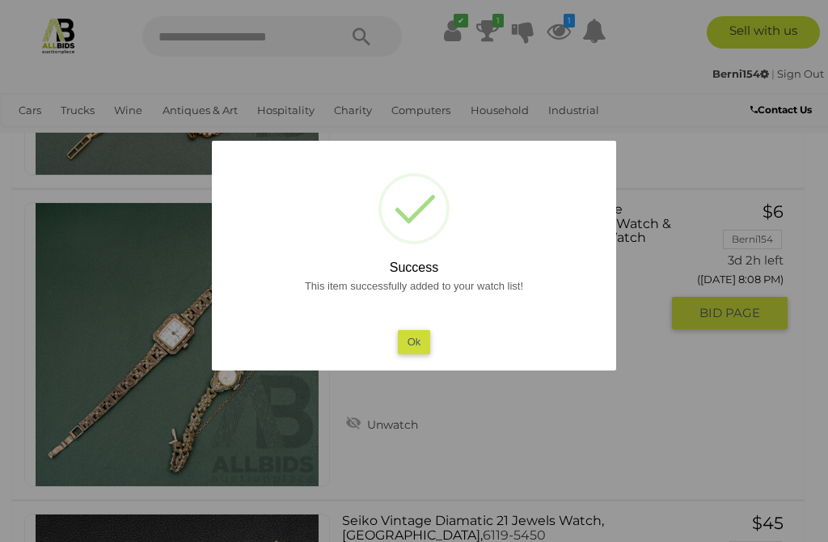
click at [412, 348] on div "This item successfully added to your watch list! Ok" at bounding box center [414, 315] width 372 height 78
click at [408, 353] on button "Ok" at bounding box center [414, 341] width 33 height 23
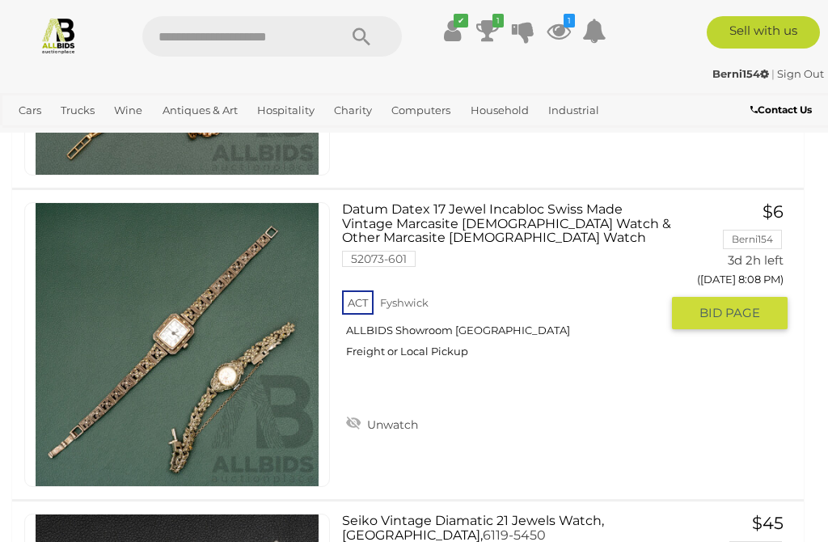
click at [549, 30] on icon at bounding box center [558, 30] width 24 height 29
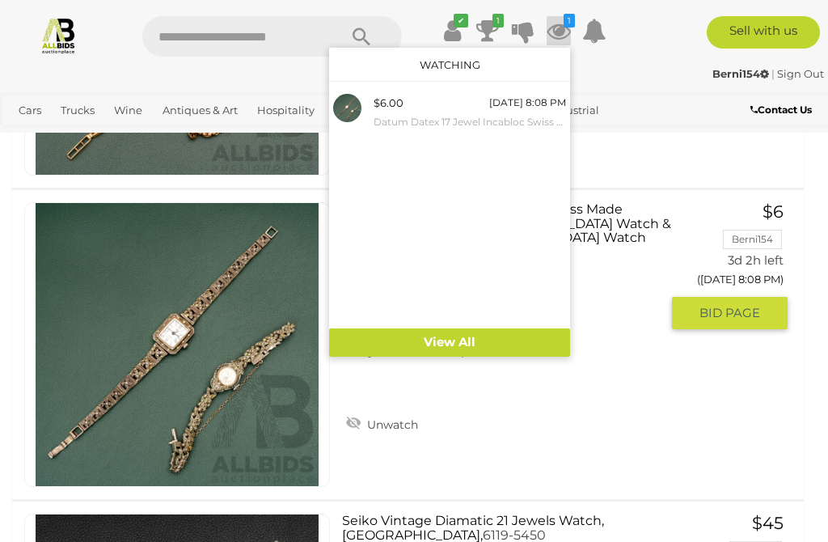
click at [445, 112] on div "$6.00 Tuesday 8:08 PM Datum Datex 17 Jewel Incabloc Swiss Made Vintage Marcasit…" at bounding box center [469, 112] width 192 height 36
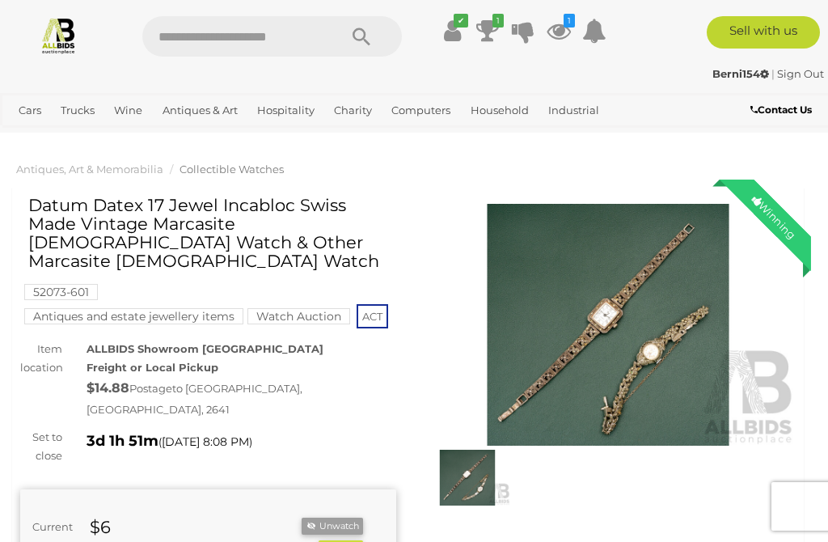
click at [455, 19] on icon "✔" at bounding box center [460, 21] width 15 height 14
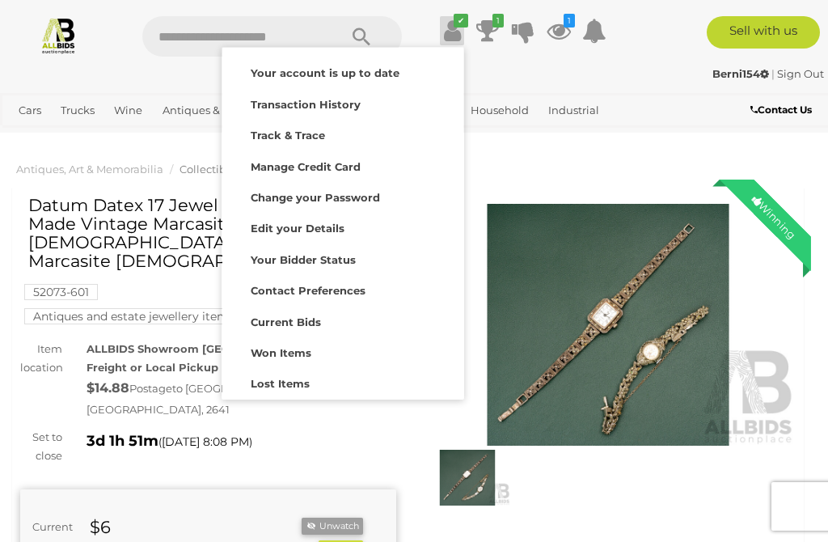
click at [490, 22] on icon at bounding box center [487, 30] width 23 height 29
